Goal: Task Accomplishment & Management: Use online tool/utility

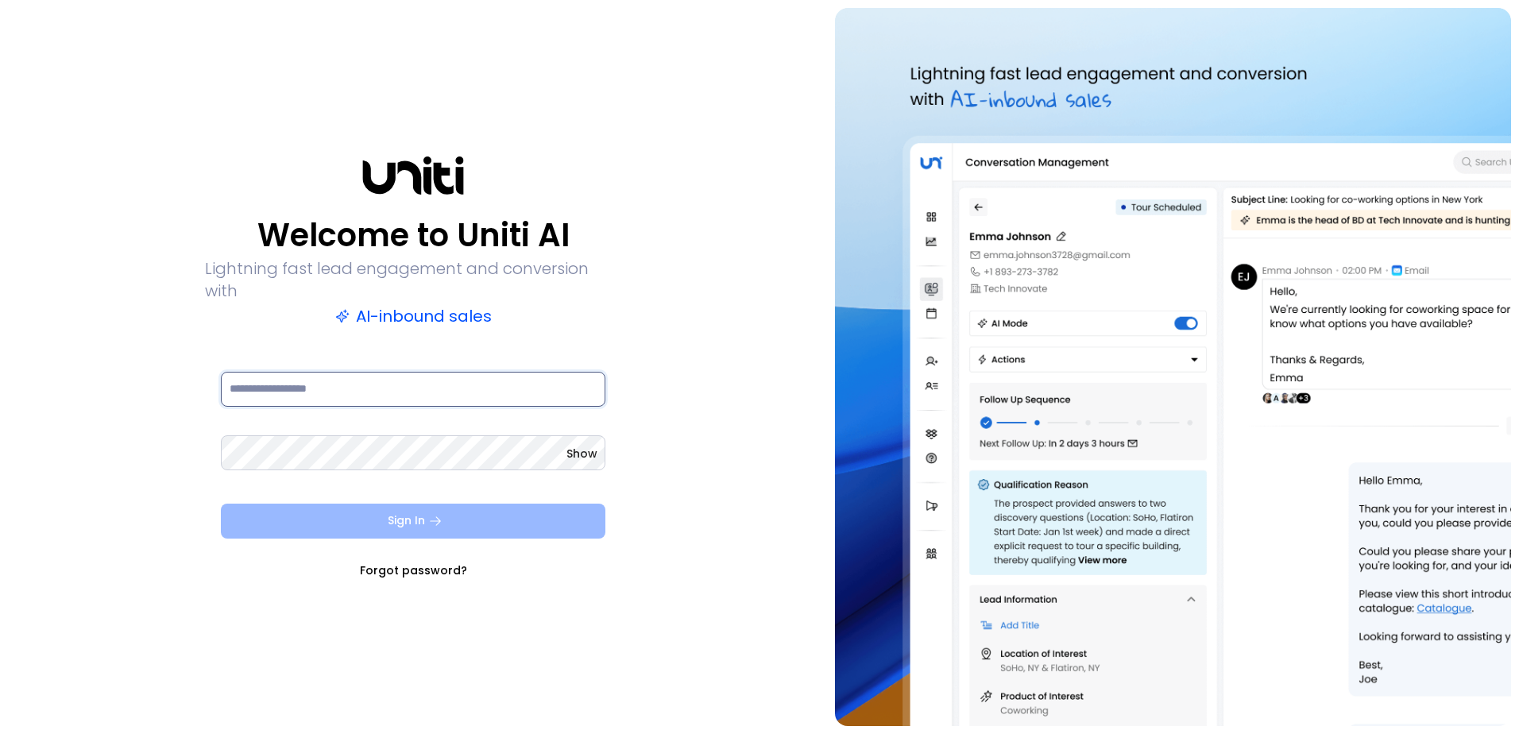
type input "**********"
click at [441, 521] on button "Sign In" at bounding box center [413, 521] width 385 height 35
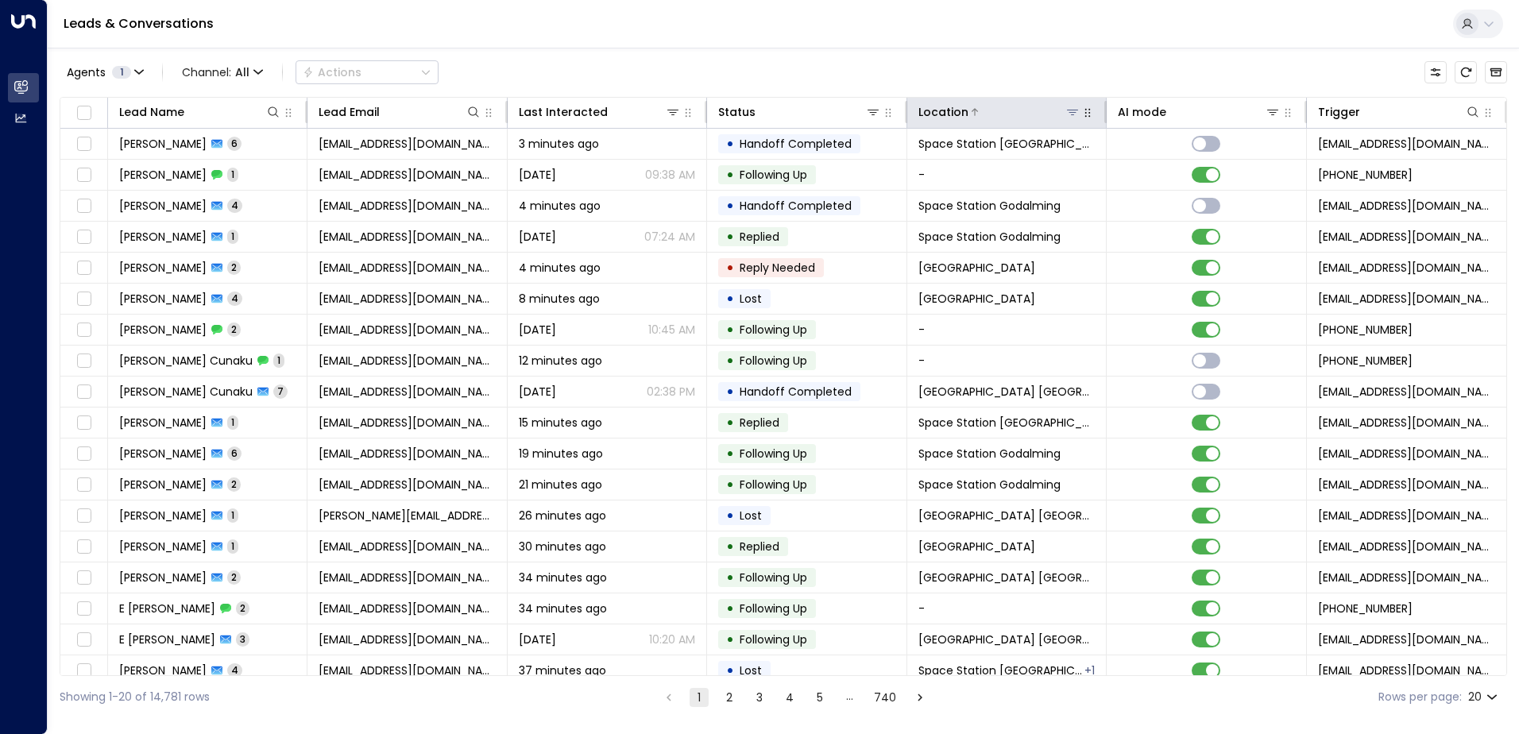
click at [1074, 118] on button at bounding box center [1073, 112] width 16 height 16
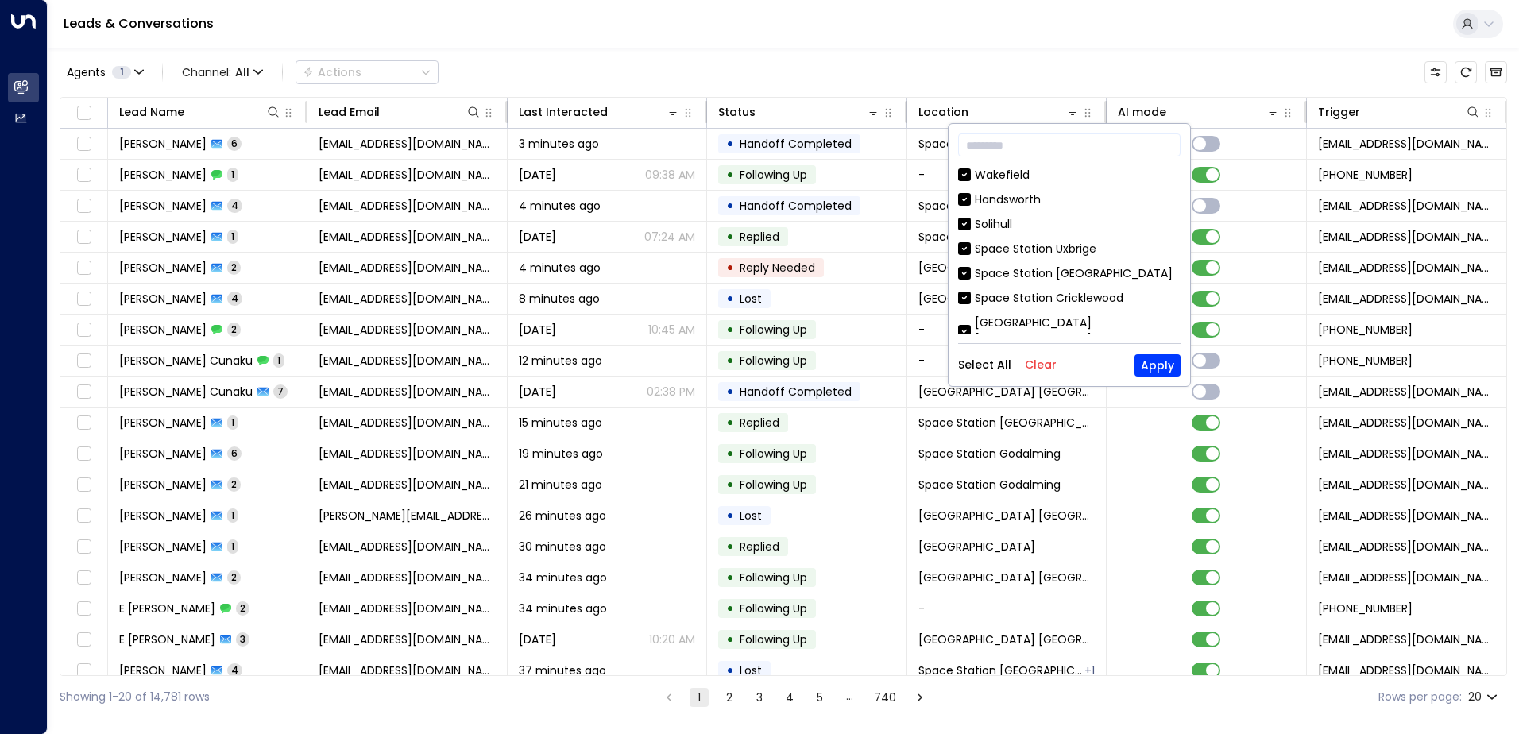
click at [1031, 359] on button "Clear" at bounding box center [1041, 364] width 32 height 13
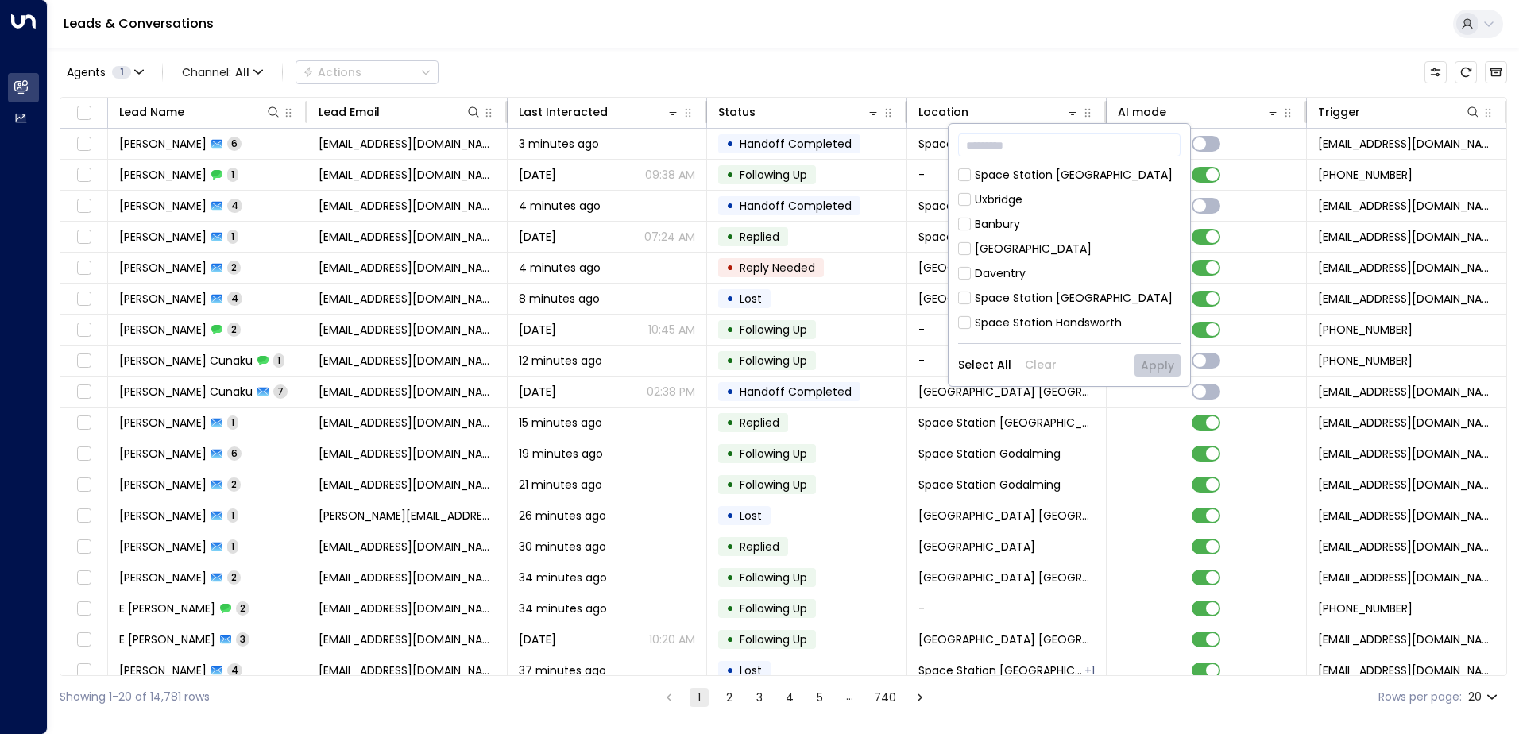
scroll to position [636, 0]
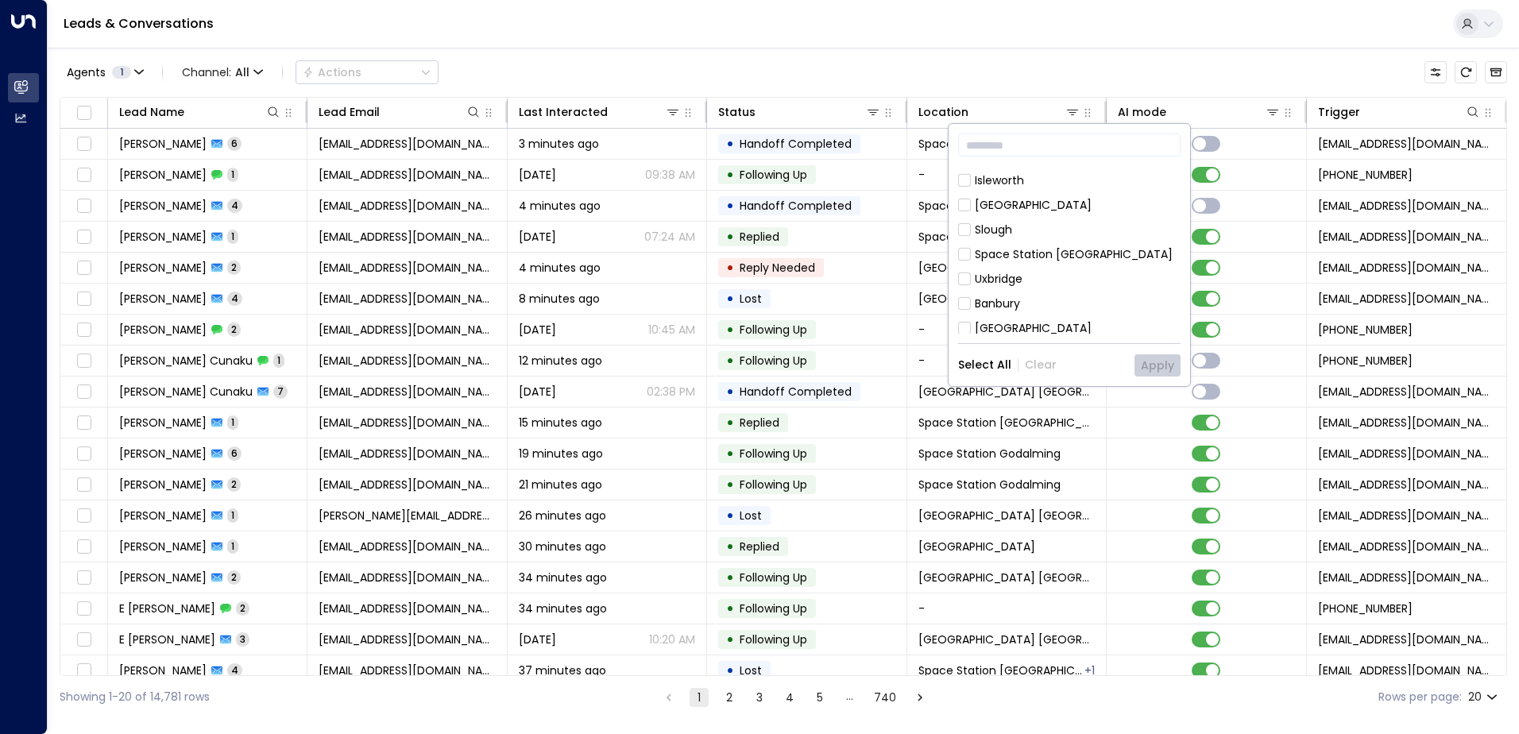
click at [1012, 246] on div "Space Station [GEOGRAPHIC_DATA]" at bounding box center [1074, 254] width 198 height 17
click at [1158, 368] on button "Apply" at bounding box center [1158, 365] width 46 height 22
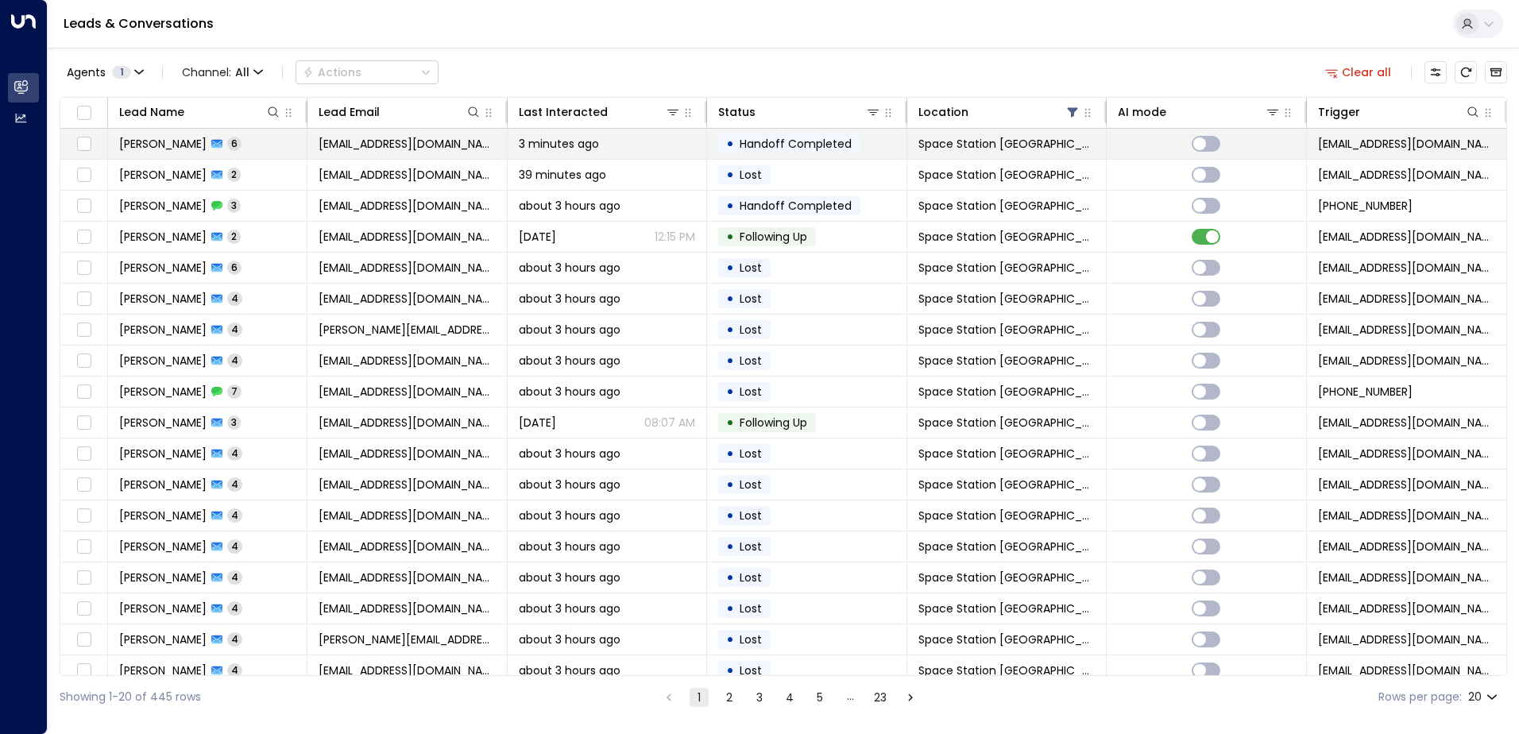
click at [159, 148] on span "[PERSON_NAME]" at bounding box center [162, 144] width 87 height 16
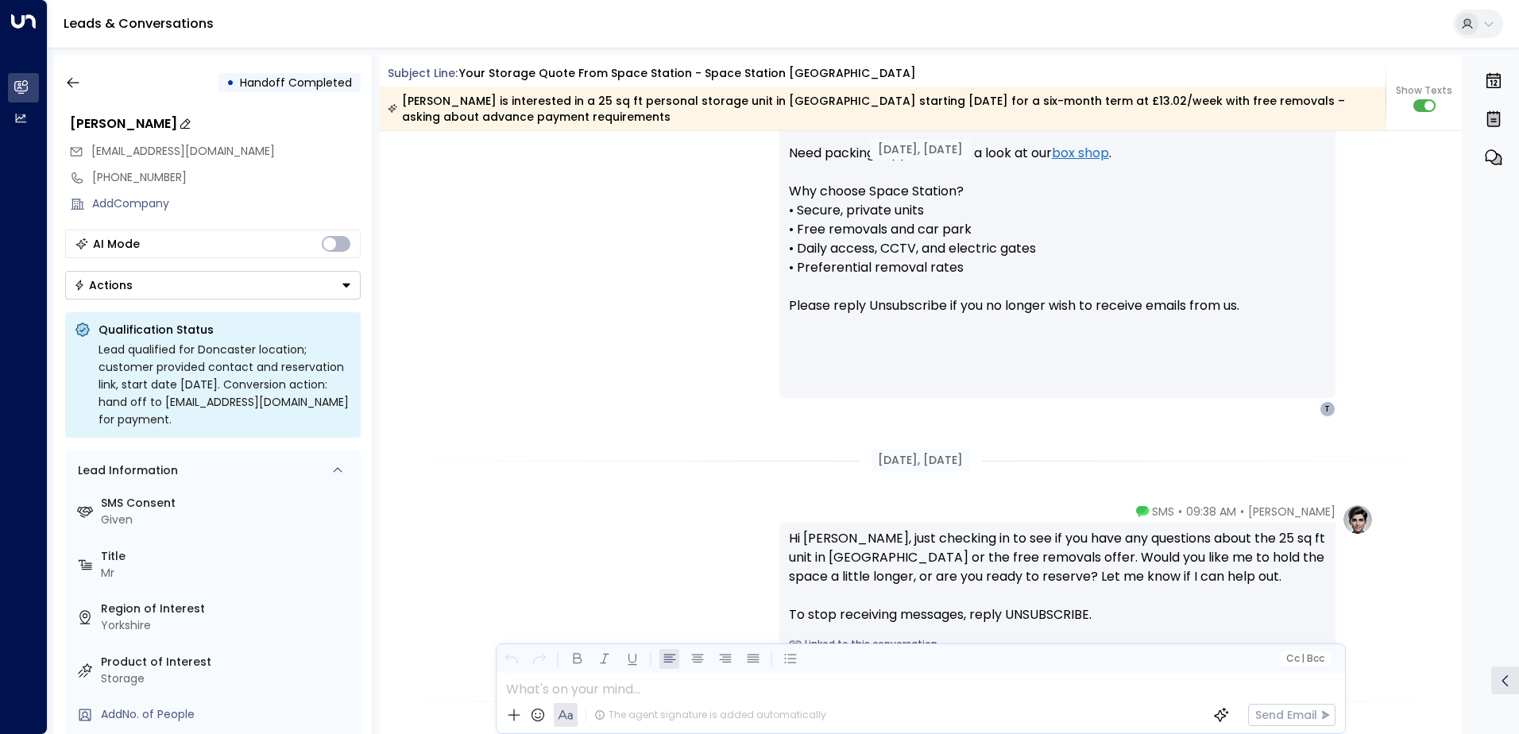
scroll to position [1155, 0]
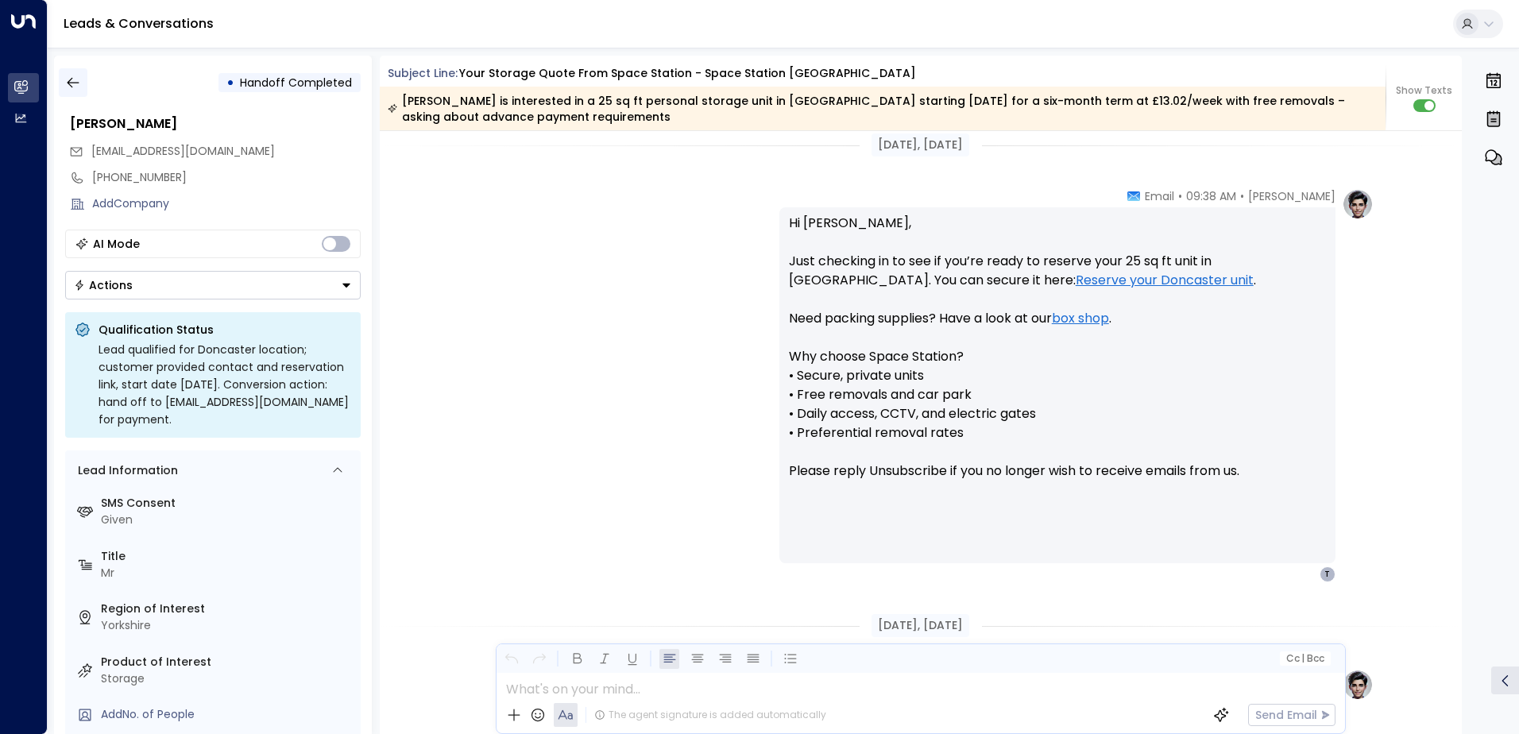
drag, startPoint x: 55, startPoint y: 91, endPoint x: 71, endPoint y: 93, distance: 16.0
click at [56, 91] on div "• Handoff Completed [PERSON_NAME] [EMAIL_ADDRESS][DOMAIN_NAME] [PHONE_NUMBER] A…" at bounding box center [213, 395] width 318 height 679
click at [75, 84] on icon "button" at bounding box center [73, 83] width 16 height 16
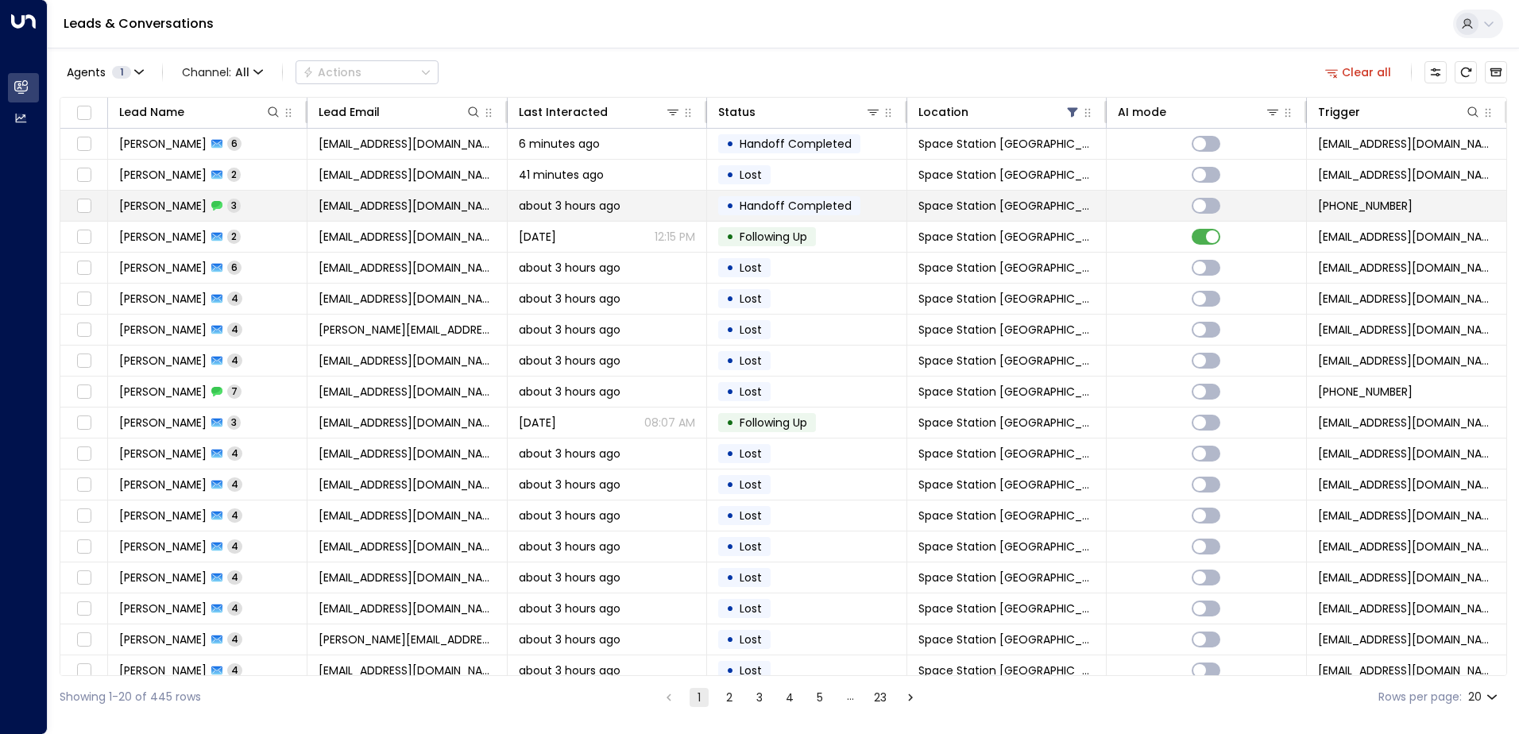
click at [227, 203] on span "3" at bounding box center [234, 206] width 14 height 14
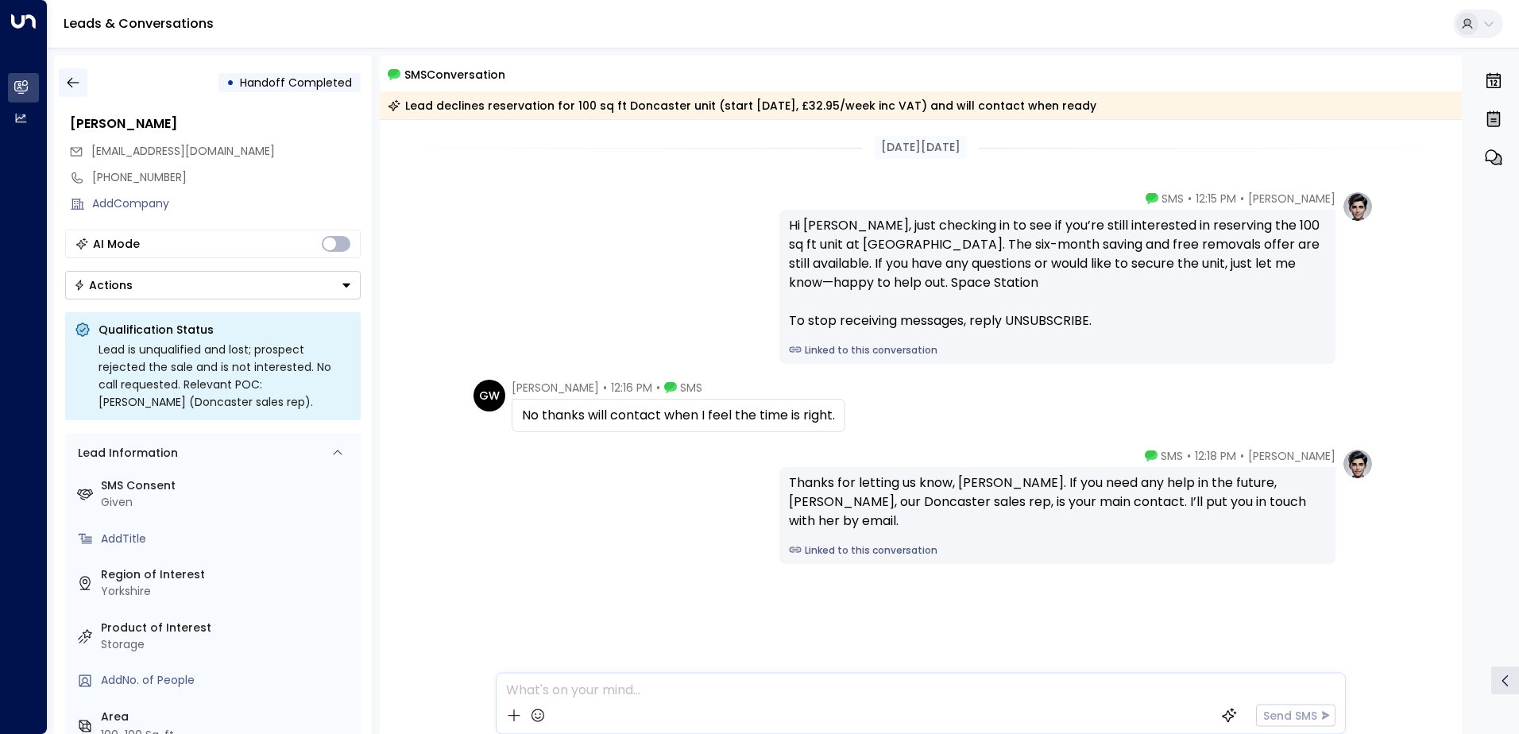
click at [81, 75] on button "button" at bounding box center [73, 82] width 29 height 29
